Goal: Complete application form: Complete application form

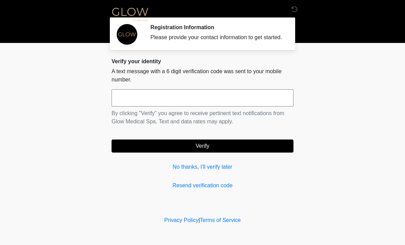
click at [227, 183] on div "Verify your identity A text message with a 6 digit verification code was sent t…" at bounding box center [202, 123] width 182 height 131
click at [195, 102] on input "text" at bounding box center [202, 97] width 182 height 17
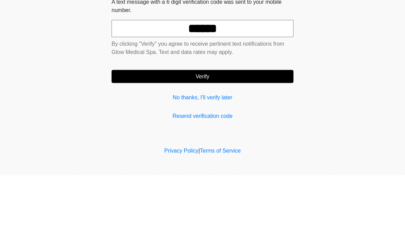
type input "******"
click at [233, 139] on button "Verify" at bounding box center [202, 145] width 182 height 13
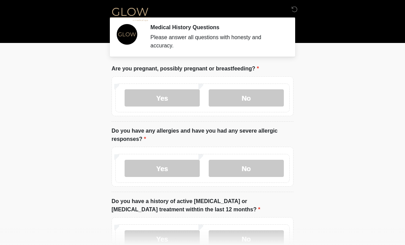
click at [252, 99] on label "No" at bounding box center [246, 97] width 75 height 17
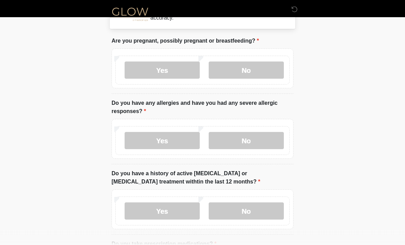
scroll to position [27, 0]
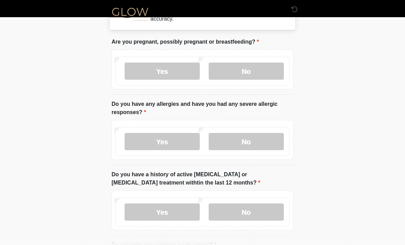
click at [181, 145] on label "Yes" at bounding box center [162, 141] width 75 height 17
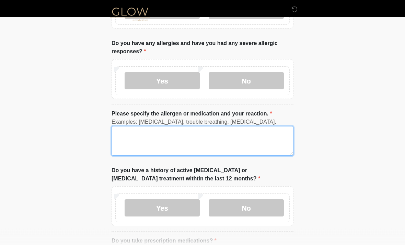
click at [209, 139] on textarea "Please specify the allergen or medication and your reaction." at bounding box center [202, 141] width 182 height 30
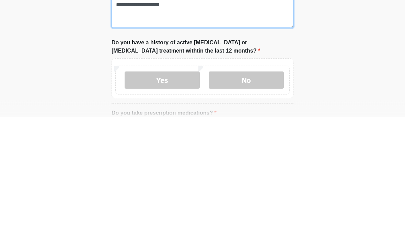
type textarea "**********"
click at [254, 199] on label "No" at bounding box center [246, 207] width 75 height 17
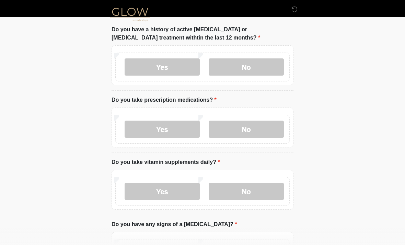
scroll to position [252, 0]
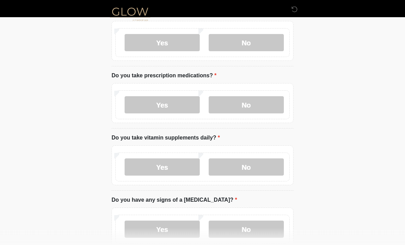
click at [167, 105] on label "Yes" at bounding box center [162, 104] width 75 height 17
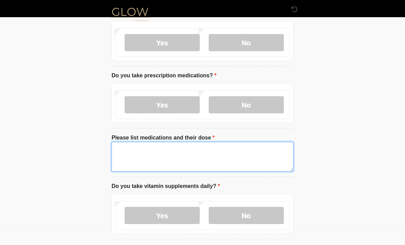
click at [207, 151] on textarea "Please list medications and their dose" at bounding box center [202, 157] width 182 height 30
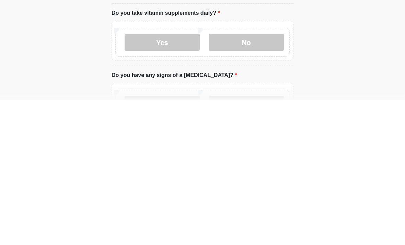
scroll to position [281, 0]
type textarea "**********"
click at [255, 178] on label "No" at bounding box center [246, 186] width 75 height 17
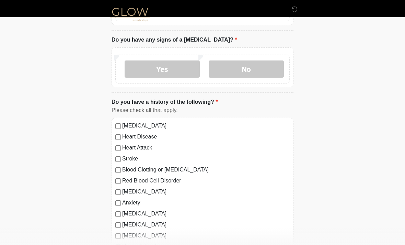
scroll to position [460, 0]
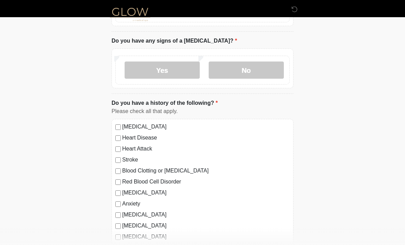
click at [254, 77] on label "No" at bounding box center [246, 69] width 75 height 17
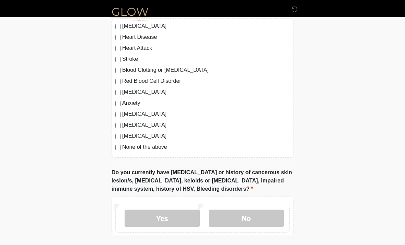
scroll to position [559, 0]
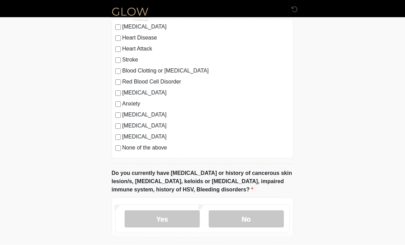
click at [118, 152] on div "High Blood Pressure Heart Disease Heart Attack Stroke Blood Clotting or Bleedin…" at bounding box center [202, 88] width 182 height 139
click at [127, 148] on label "None of the above" at bounding box center [205, 148] width 167 height 8
click at [185, 220] on label "Yes" at bounding box center [162, 218] width 75 height 17
click at [239, 224] on label "No" at bounding box center [246, 218] width 75 height 17
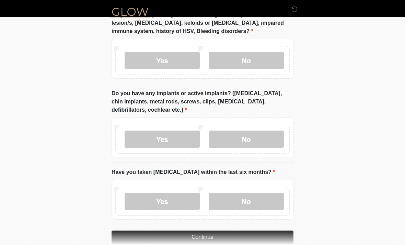
scroll to position [729, 0]
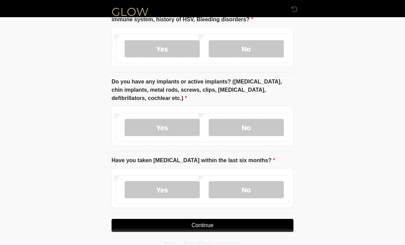
click at [265, 129] on label "No" at bounding box center [246, 127] width 75 height 17
click at [267, 191] on label "No" at bounding box center [246, 189] width 75 height 17
click at [254, 222] on button "Continue" at bounding box center [202, 225] width 182 height 13
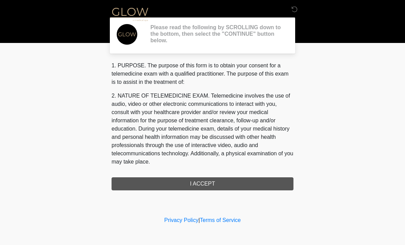
scroll to position [0, 0]
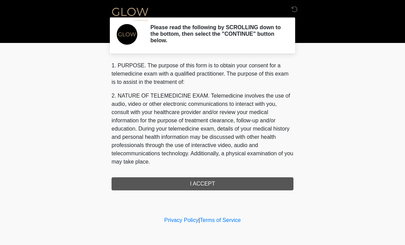
click at [245, 188] on div "1. PURPOSE. The purpose of this form is to obtain your consent for a telemedici…" at bounding box center [202, 125] width 182 height 129
click at [234, 182] on div "1. PURPOSE. The purpose of this form is to obtain your consent for a telemedici…" at bounding box center [202, 125] width 182 height 129
click at [195, 187] on div "1. PURPOSE. The purpose of this form is to obtain your consent for a telemedici…" at bounding box center [202, 125] width 182 height 129
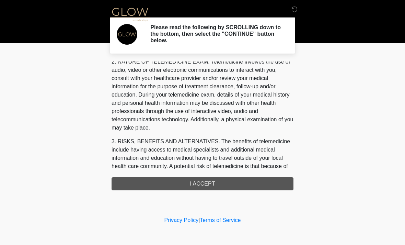
click at [208, 184] on div "1. PURPOSE. The purpose of this form is to obtain your consent for a telemedici…" at bounding box center [202, 125] width 182 height 129
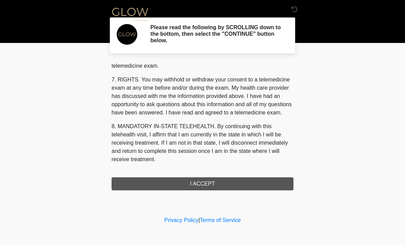
scroll to position [291, 0]
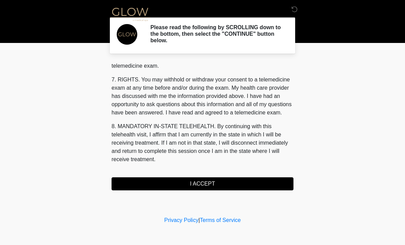
click at [210, 181] on button "I ACCEPT" at bounding box center [202, 183] width 182 height 13
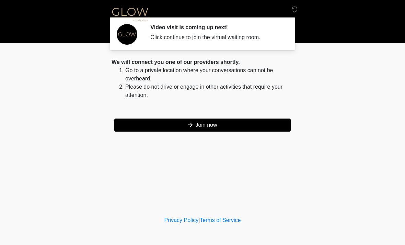
click at [231, 124] on button "Join now" at bounding box center [202, 124] width 176 height 13
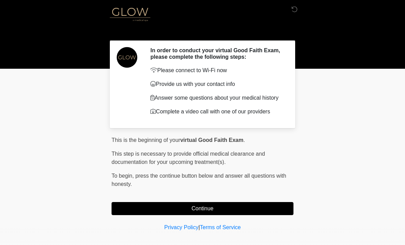
click at [219, 215] on button "Continue" at bounding box center [202, 208] width 182 height 13
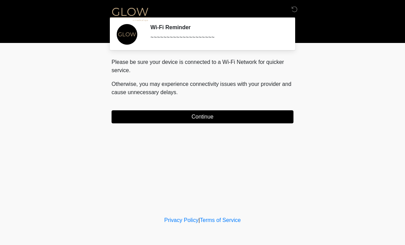
click at [237, 115] on button "Continue" at bounding box center [202, 116] width 182 height 13
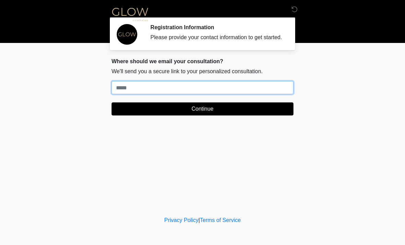
click at [275, 93] on input "Where should we email your treatment plan?" at bounding box center [202, 87] width 182 height 13
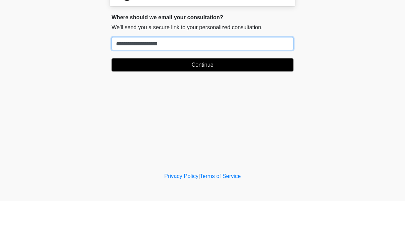
type input "**********"
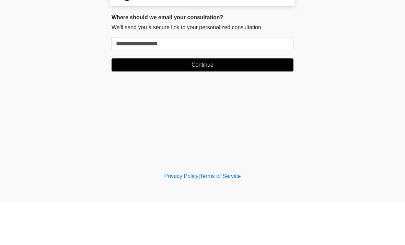
click at [212, 102] on button "Continue" at bounding box center [202, 108] width 182 height 13
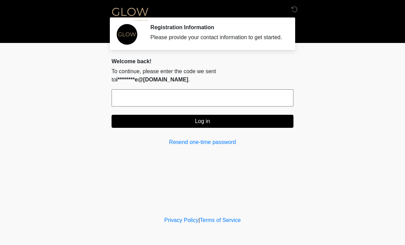
click at [215, 94] on input "text" at bounding box center [202, 97] width 182 height 17
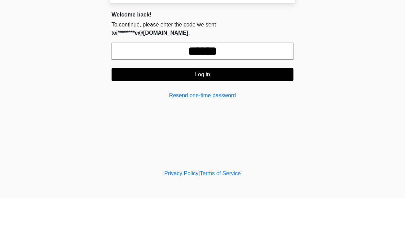
type input "******"
click at [204, 115] on button "Log in" at bounding box center [202, 121] width 182 height 13
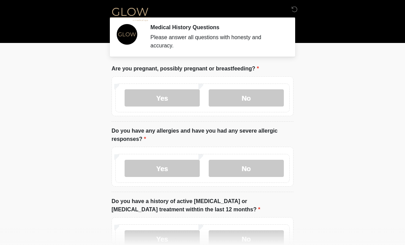
click at [260, 98] on label "No" at bounding box center [246, 97] width 75 height 17
click at [251, 169] on label "No" at bounding box center [246, 168] width 75 height 17
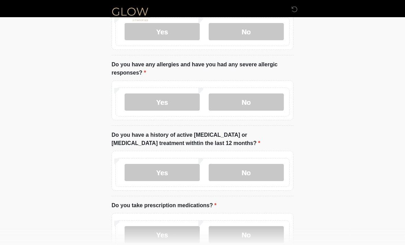
scroll to position [69, 0]
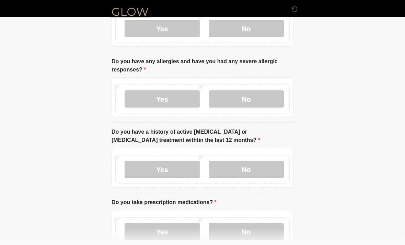
click at [259, 169] on label "No" at bounding box center [246, 169] width 75 height 17
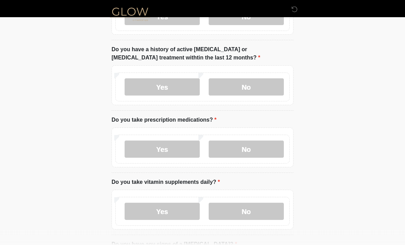
click at [169, 147] on label "Yes" at bounding box center [162, 149] width 75 height 17
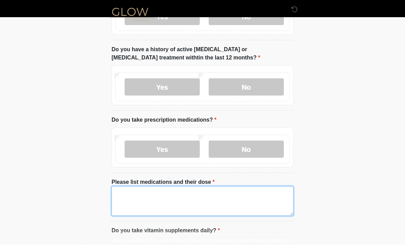
click at [179, 197] on textarea "Please list medications and their dose" at bounding box center [202, 201] width 182 height 30
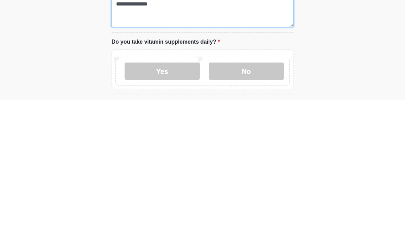
type textarea "**********"
click at [241, 207] on label "No" at bounding box center [246, 215] width 75 height 17
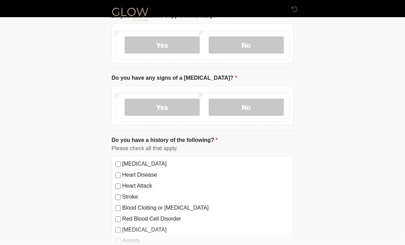
click at [251, 103] on label "No" at bounding box center [246, 106] width 75 height 17
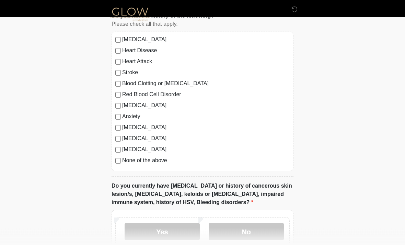
scroll to position [489, 0]
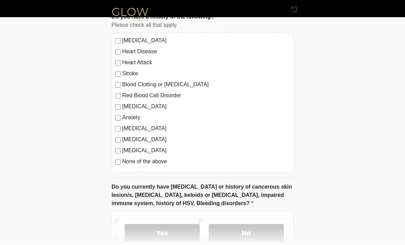
click at [156, 157] on label "None of the above" at bounding box center [205, 161] width 167 height 8
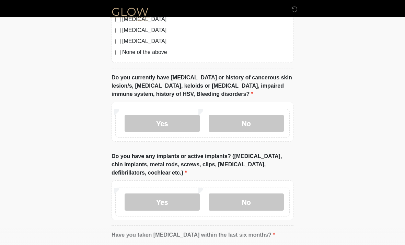
scroll to position [607, 0]
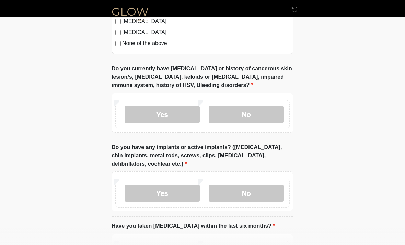
click at [243, 113] on label "No" at bounding box center [246, 114] width 75 height 17
click at [260, 195] on label "No" at bounding box center [246, 192] width 75 height 17
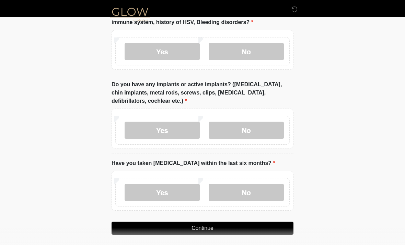
scroll to position [673, 0]
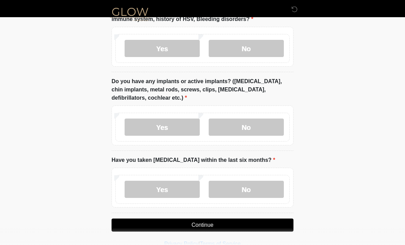
click at [253, 186] on label "No" at bounding box center [246, 188] width 75 height 17
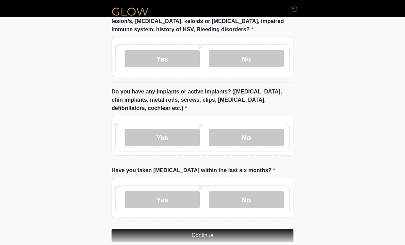
scroll to position [671, 0]
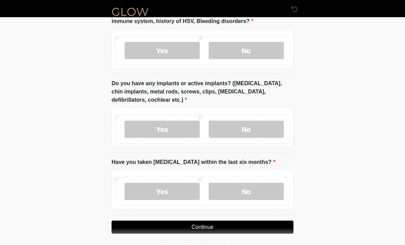
click at [237, 227] on button "Continue" at bounding box center [202, 226] width 182 height 13
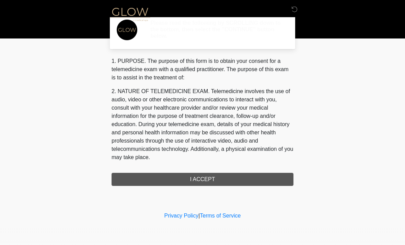
scroll to position [0, 0]
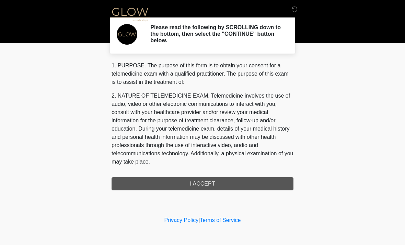
click at [201, 180] on div "1. PURPOSE. The purpose of this form is to obtain your consent for a telemedici…" at bounding box center [202, 125] width 182 height 129
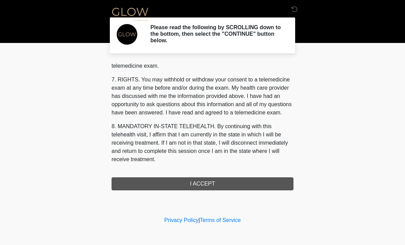
click at [205, 187] on button "I ACCEPT" at bounding box center [202, 183] width 182 height 13
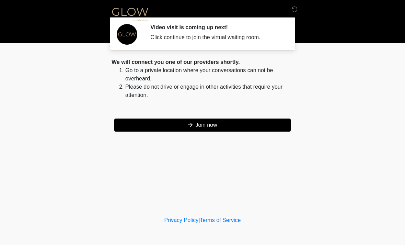
click at [219, 125] on button "Join now" at bounding box center [202, 124] width 176 height 13
